Goal: Task Accomplishment & Management: Manage account settings

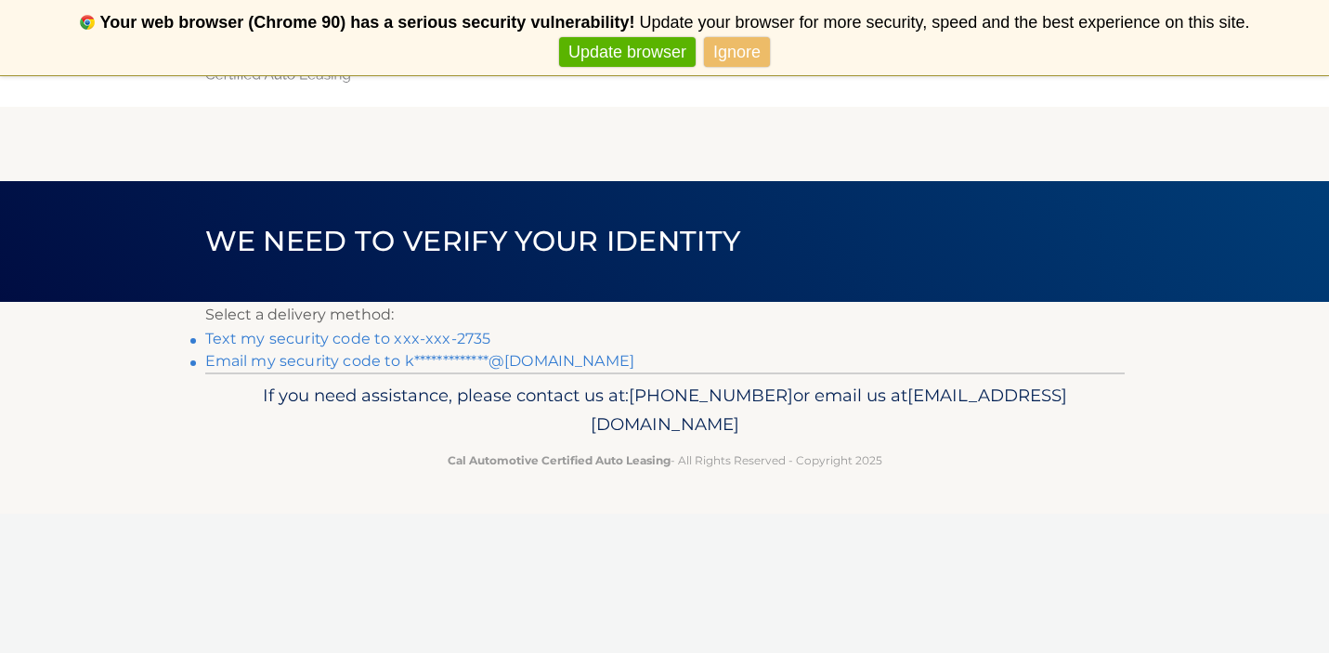
click at [448, 338] on link "Text my security code to xxx-xxx-2735" at bounding box center [348, 339] width 286 height 18
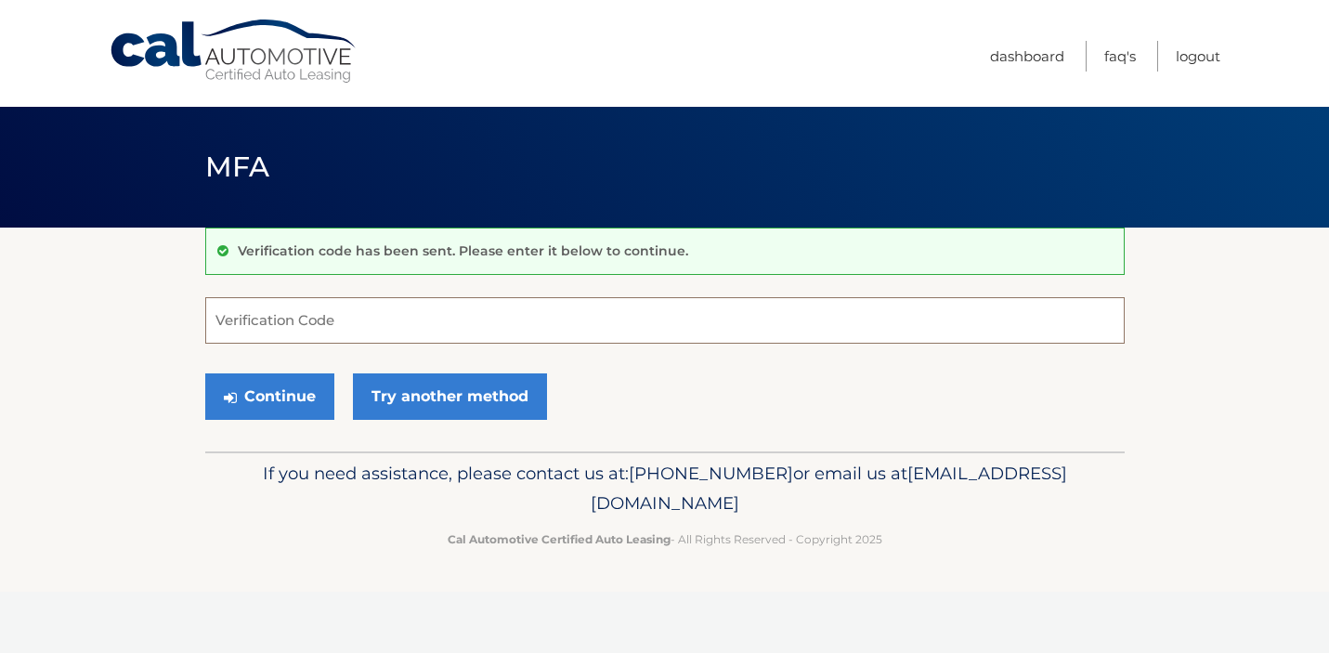
click at [394, 326] on input "Verification Code" at bounding box center [664, 320] width 919 height 46
type input "088807"
click at [251, 410] on button "Continue" at bounding box center [269, 396] width 129 height 46
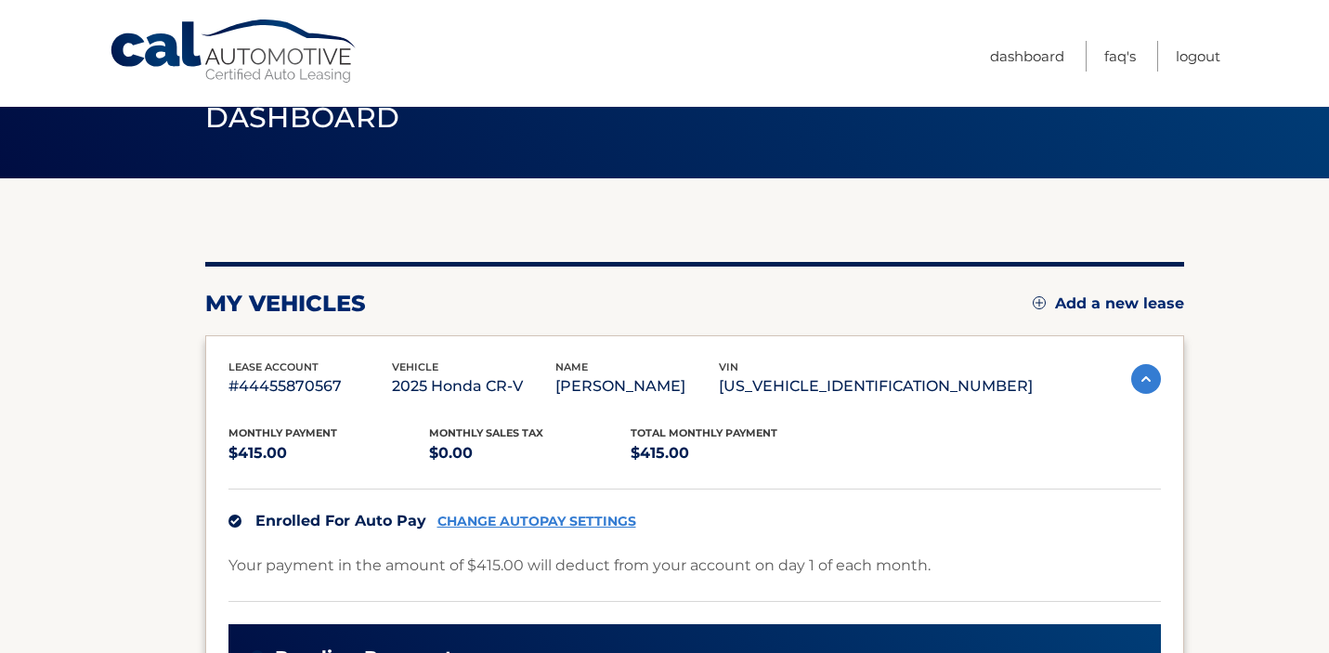
scroll to position [13, 0]
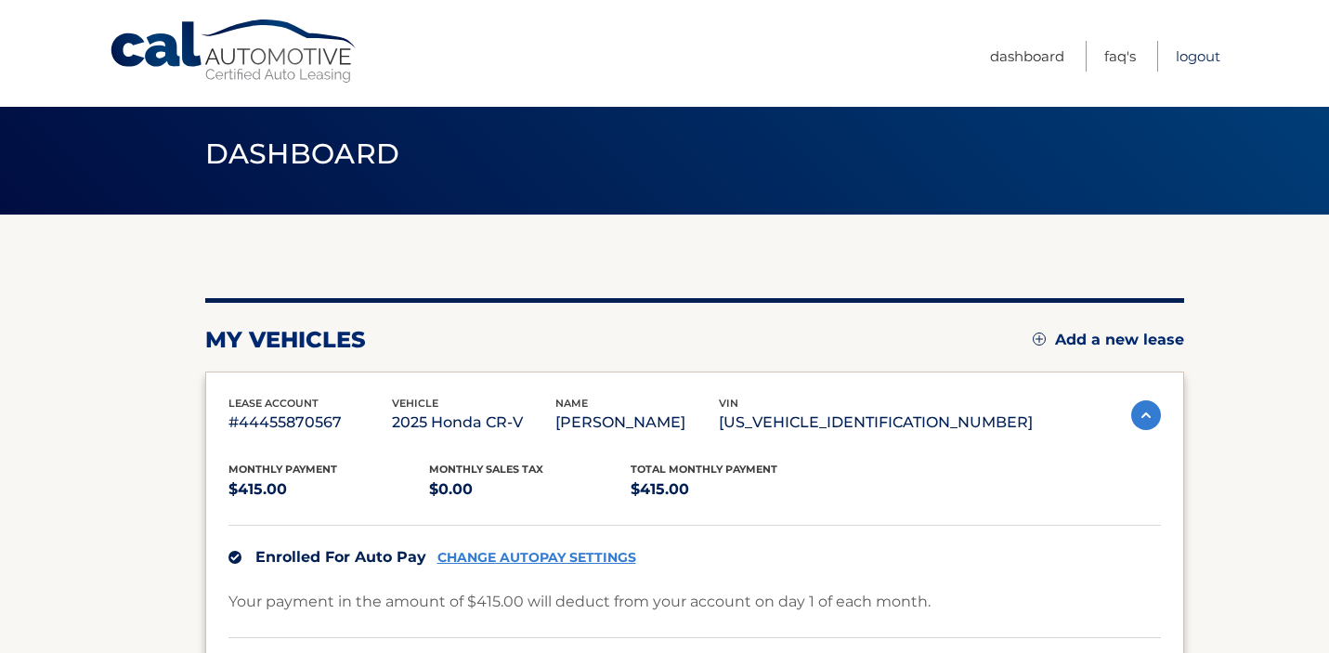
click at [1210, 50] on link "Logout" at bounding box center [1198, 56] width 45 height 31
